Goal: Information Seeking & Learning: Learn about a topic

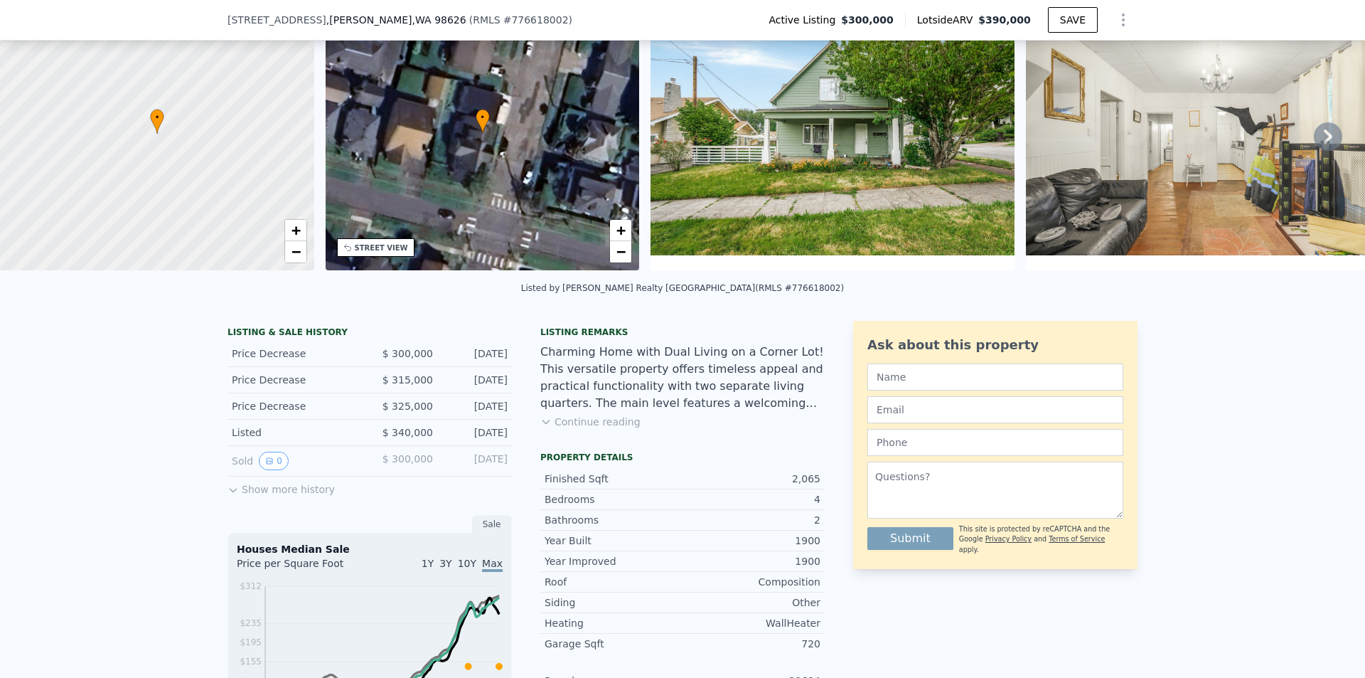
scroll to position [208, 0]
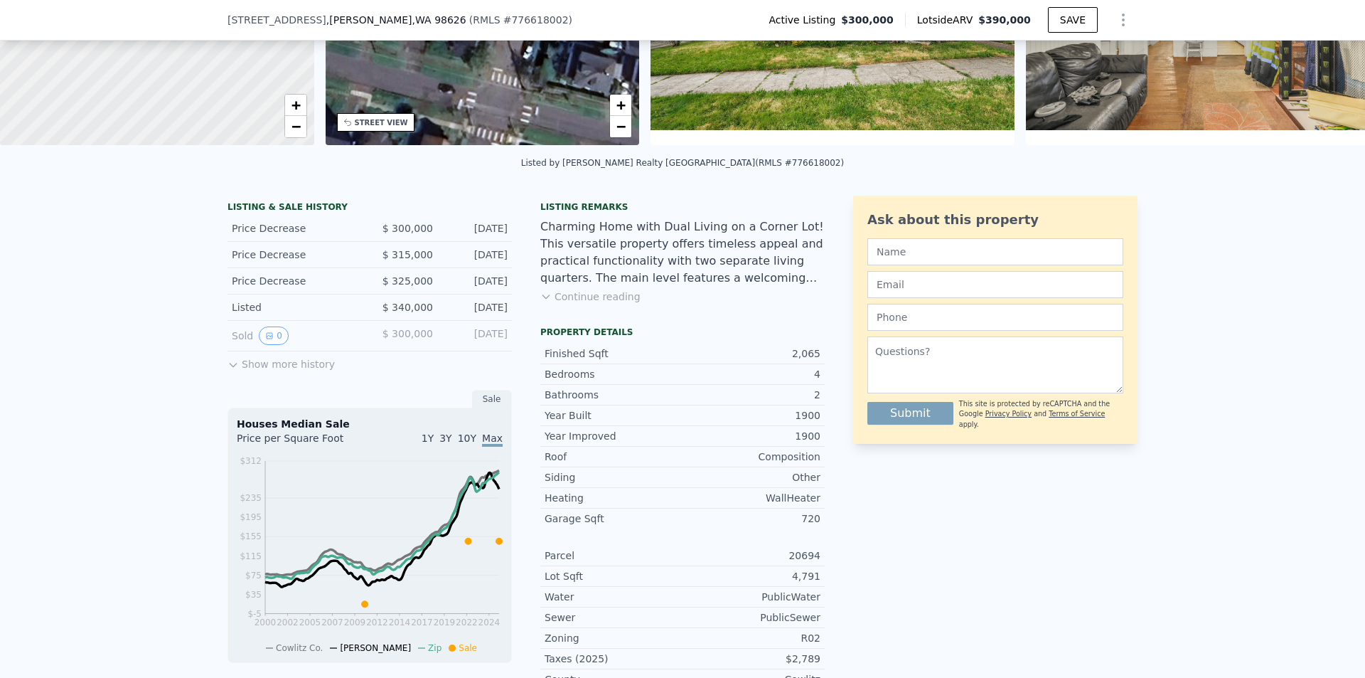
click at [583, 304] on button "Continue reading" at bounding box center [590, 296] width 100 height 14
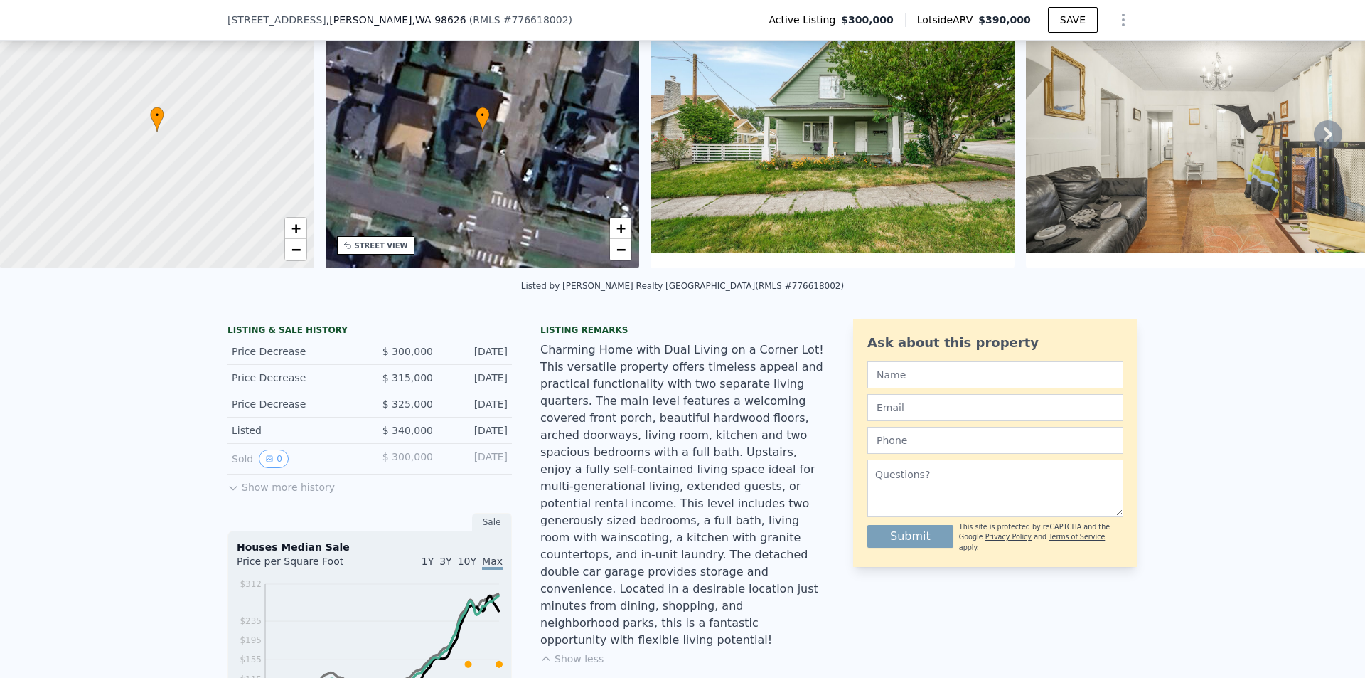
scroll to position [284, 0]
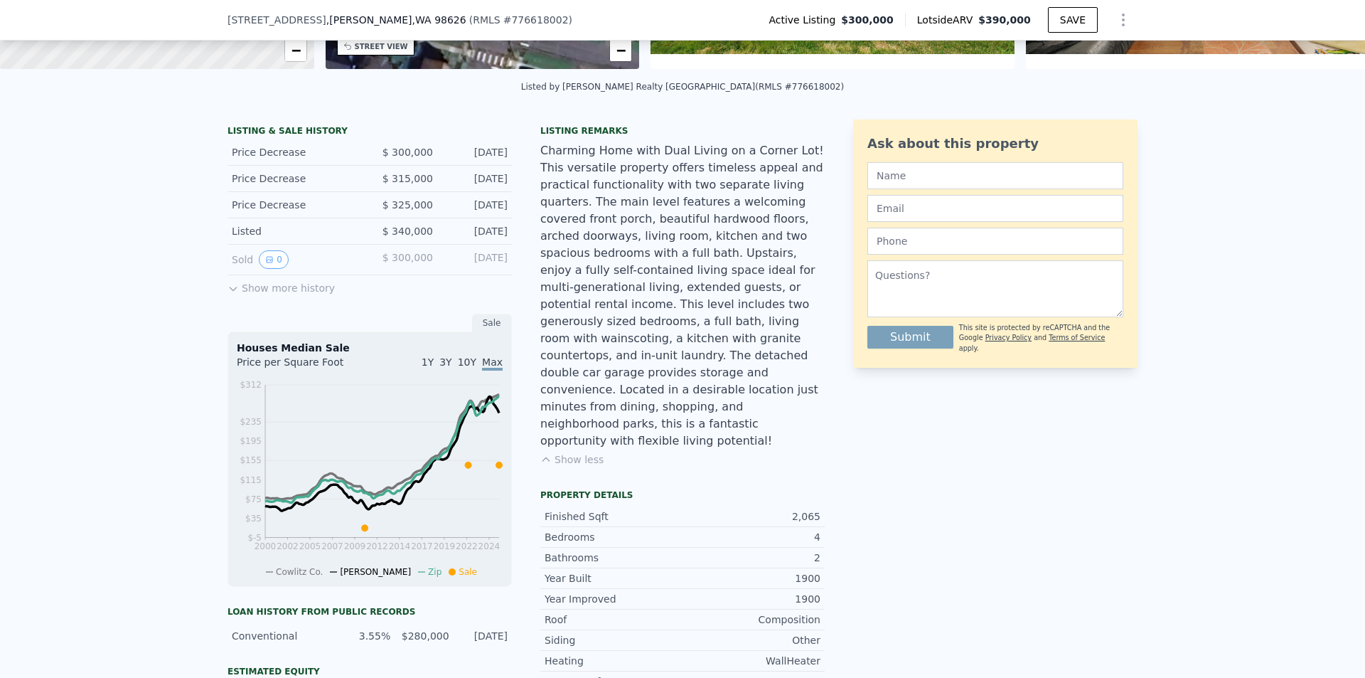
click at [515, 261] on div "LISTING & SALE HISTORY Price Decrease $ 300,000 [DATE] Price Decrease $ 315,000…" at bounding box center [525, 508] width 597 height 778
click at [513, 267] on div "LISTING & SALE HISTORY Price Decrease $ 300,000 [DATE] Price Decrease $ 315,000…" at bounding box center [525, 508] width 597 height 778
drag, startPoint x: 510, startPoint y: 237, endPoint x: 200, endPoint y: 166, distance: 318.0
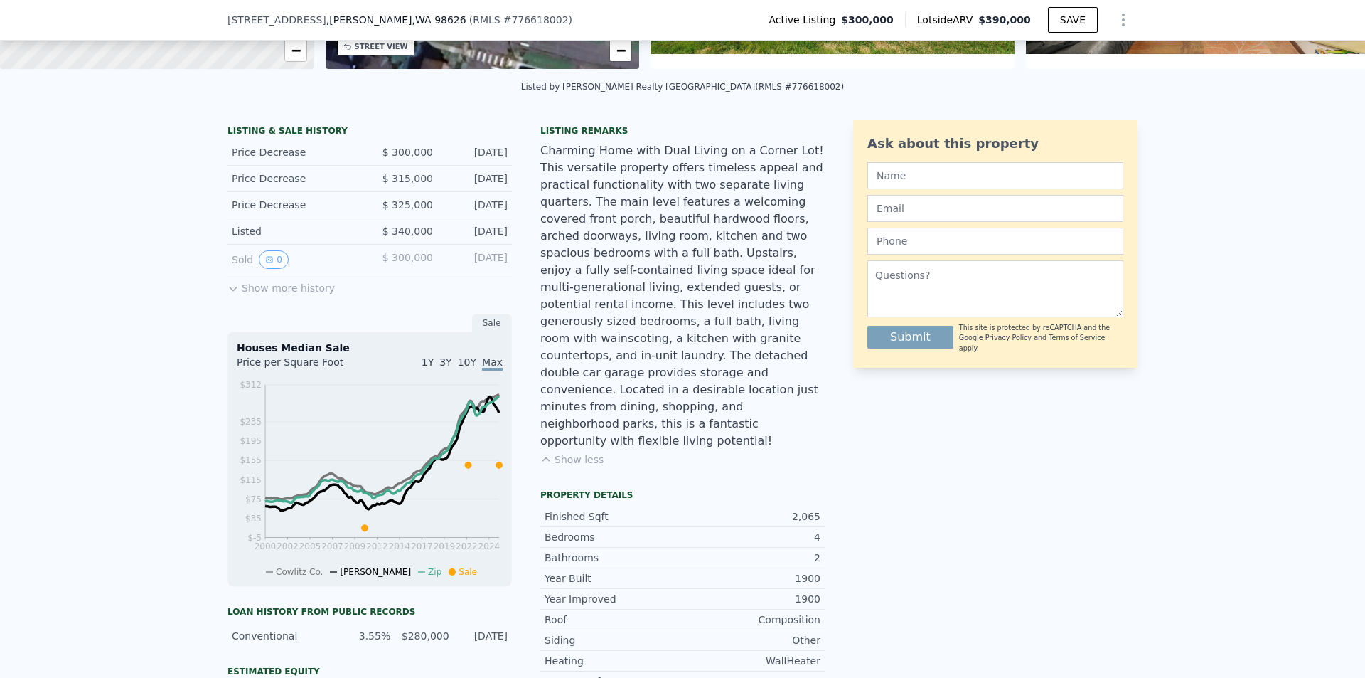
click at [188, 161] on div "LISTING & SALE HISTORY Price Decrease $ 300,000 [DATE] Price Decrease $ 315,000…" at bounding box center [682, 534] width 1365 height 852
click at [540, 262] on div "Charming Home with Dual Living on a Corner Lot! This versatile property offers …" at bounding box center [682, 295] width 284 height 307
click at [751, 399] on div "Charming Home with Dual Living on a Corner Lot! This versatile property offers …" at bounding box center [682, 295] width 284 height 307
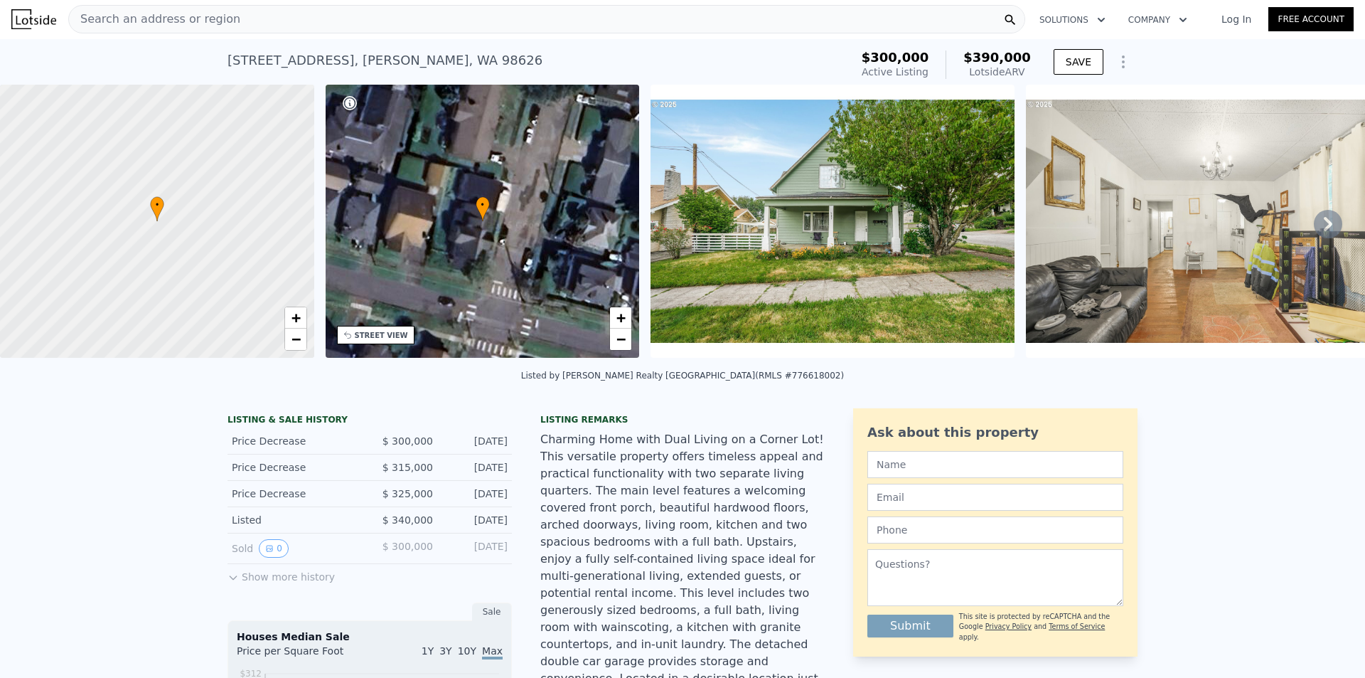
scroll to position [0, 0]
click at [788, 426] on div "Listing remarks" at bounding box center [682, 419] width 284 height 11
click at [624, 338] on span "−" at bounding box center [620, 340] width 9 height 18
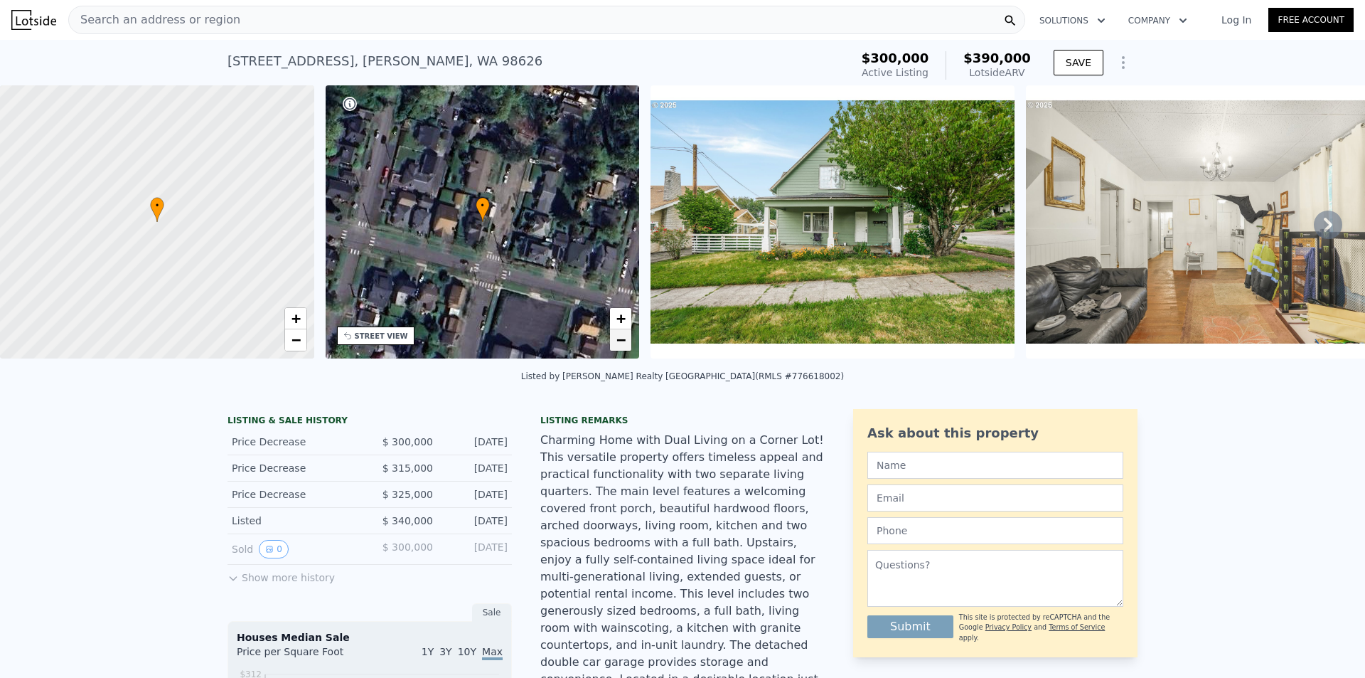
click at [624, 338] on span "−" at bounding box center [620, 340] width 9 height 18
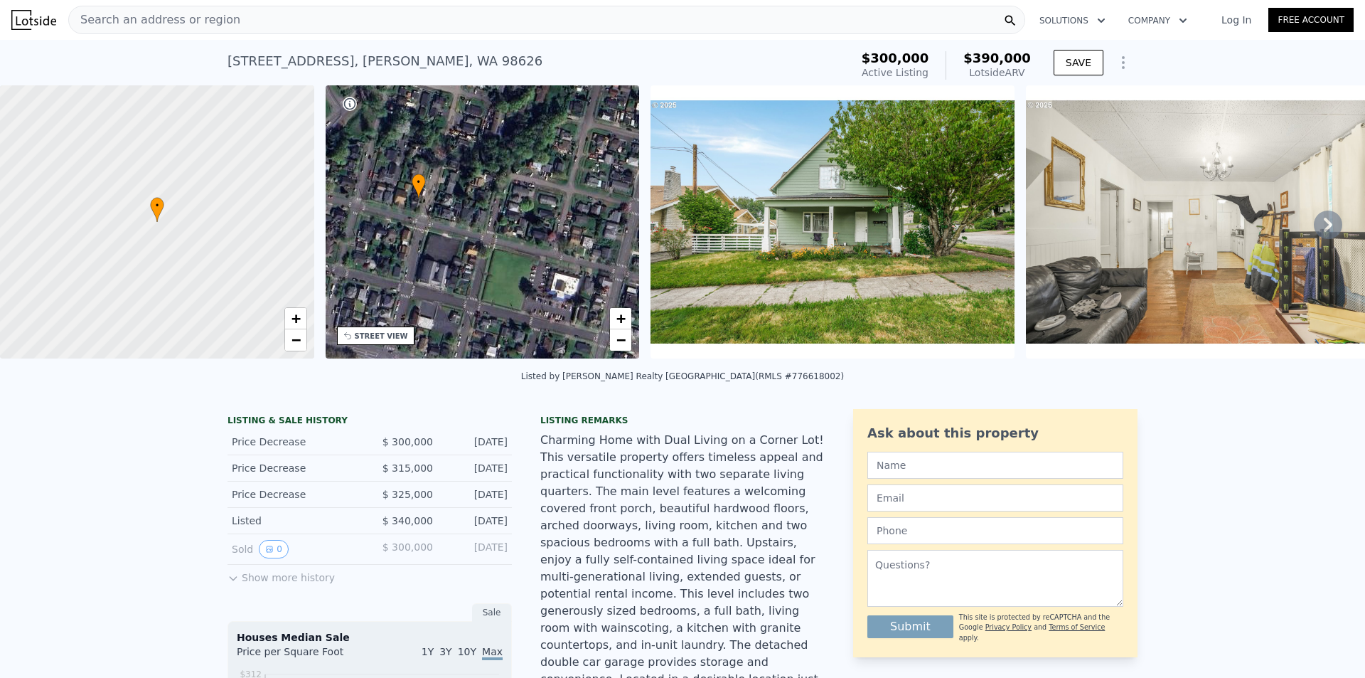
drag, startPoint x: 557, startPoint y: 263, endPoint x: 496, endPoint y: 240, distance: 65.5
click at [496, 240] on div "• + −" at bounding box center [483, 221] width 314 height 273
